Goal: Find specific fact: Find specific fact

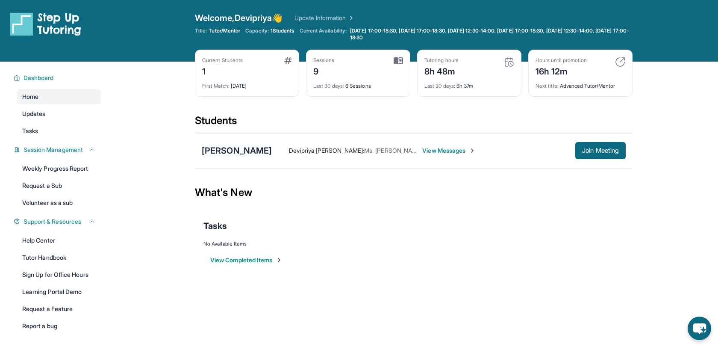
click at [239, 151] on div "[PERSON_NAME]" at bounding box center [237, 150] width 70 height 12
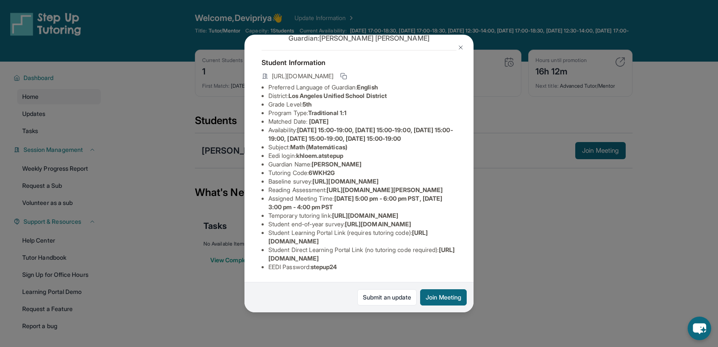
scroll to position [82, 0]
drag, startPoint x: 300, startPoint y: 112, endPoint x: 362, endPoint y: 109, distance: 61.6
click at [362, 151] on li "Eedi login : khloem.atstepup" at bounding box center [362, 155] width 188 height 9
copy span "khloem.atstepup"
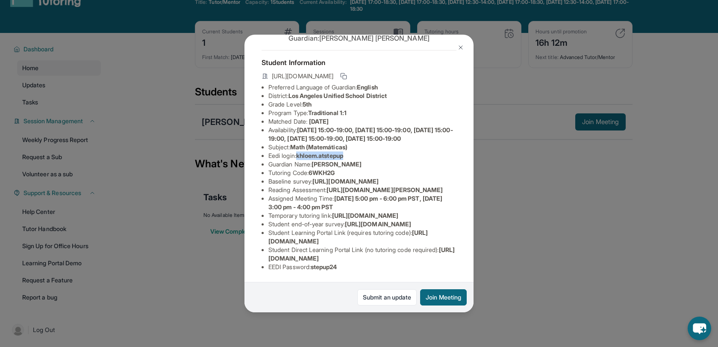
scroll to position [62, 0]
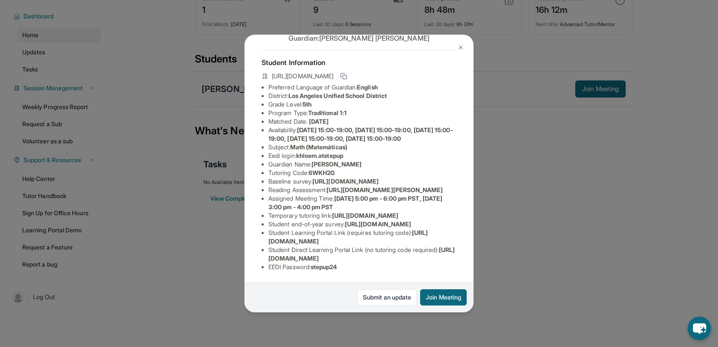
drag, startPoint x: 316, startPoint y: 267, endPoint x: 339, endPoint y: 266, distance: 23.1
click at [337, 266] on span "stepup24" at bounding box center [324, 266] width 26 height 7
click at [320, 267] on span "stepup24" at bounding box center [324, 266] width 26 height 7
drag, startPoint x: 315, startPoint y: 266, endPoint x: 350, endPoint y: 263, distance: 36.0
click at [350, 264] on li "EEDI Password : stepup24" at bounding box center [362, 266] width 188 height 9
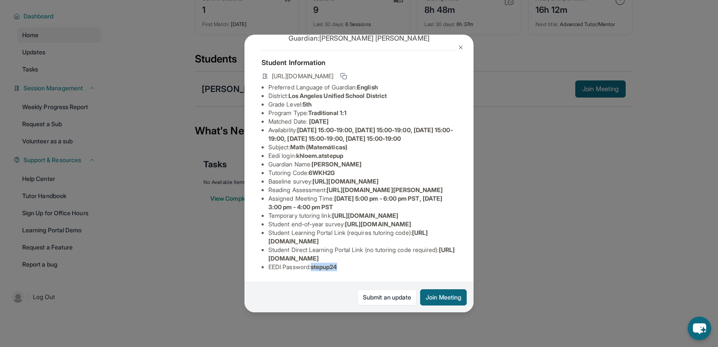
copy span "stepup24"
